Goal: Download file/media

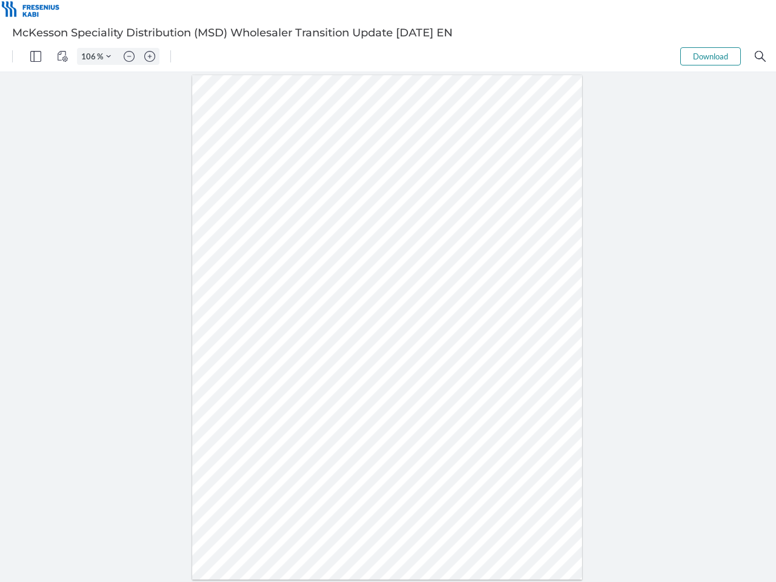
click at [36, 56] on img "Panel" at bounding box center [35, 56] width 11 height 11
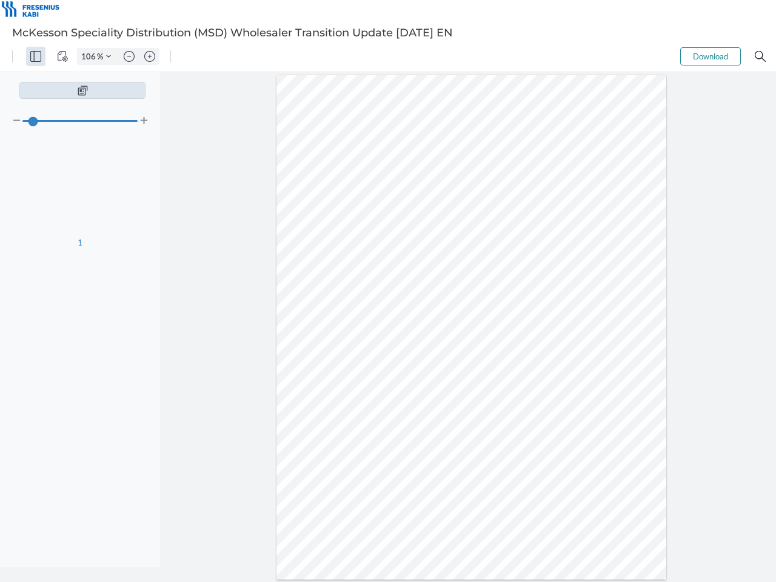
click at [62, 56] on img "View Controls" at bounding box center [62, 56] width 11 height 11
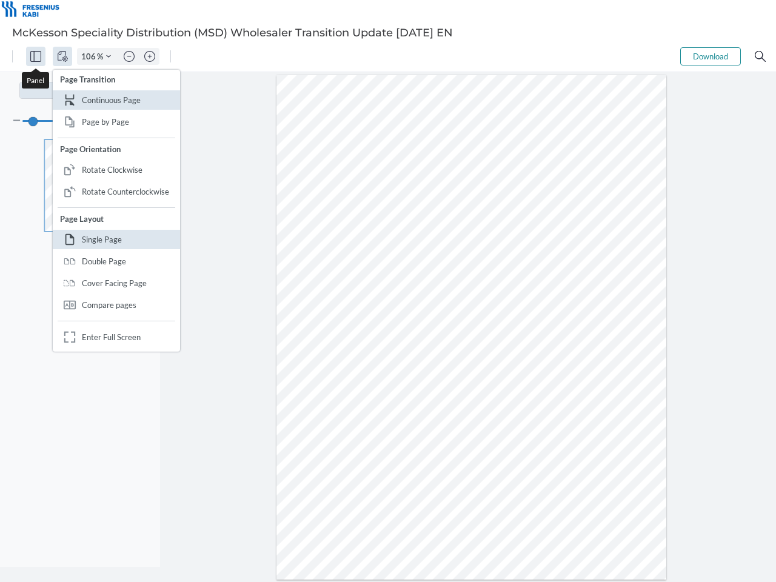
click at [90, 56] on input "106" at bounding box center [87, 56] width 19 height 11
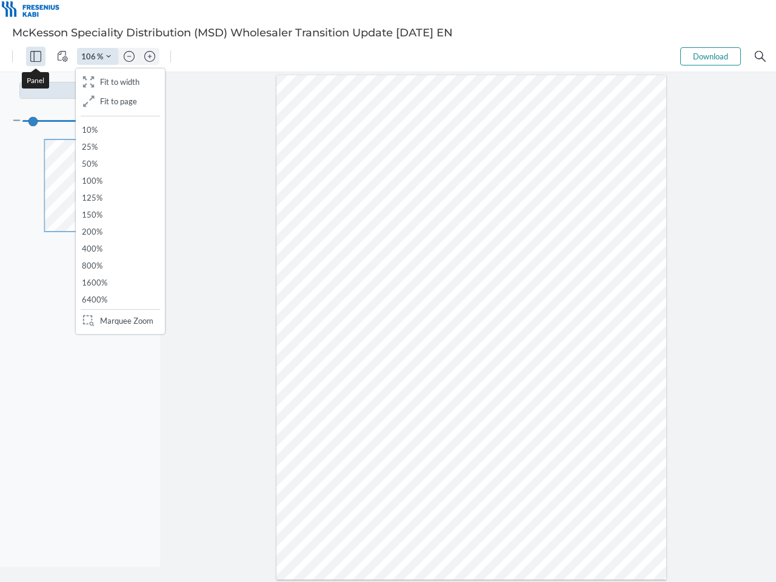
click at [108, 56] on img "Zoom Controls" at bounding box center [108, 56] width 5 height 5
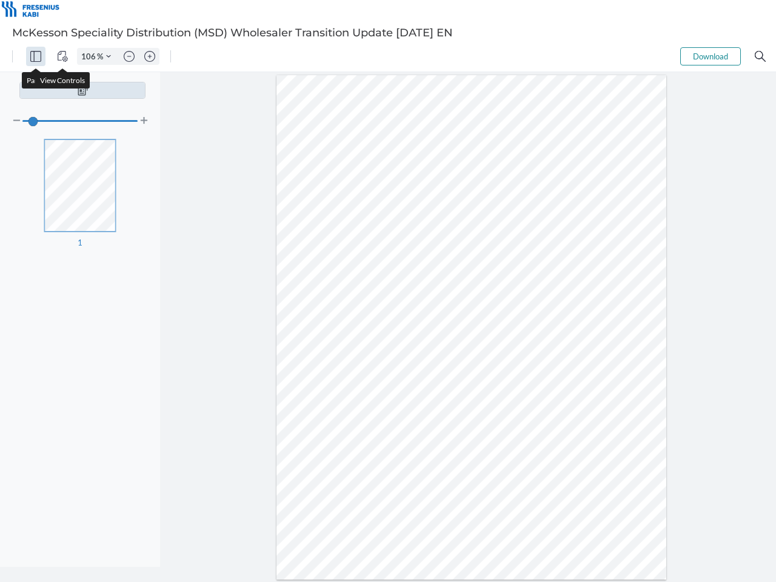
click at [129, 56] on img "Zoom out" at bounding box center [129, 56] width 11 height 11
click at [150, 56] on img "Zoom in" at bounding box center [149, 56] width 11 height 11
type input "106"
click at [710, 56] on button "Download" at bounding box center [710, 56] width 61 height 18
click at [760, 56] on img "Search" at bounding box center [760, 56] width 11 height 11
